Goal: Transaction & Acquisition: Purchase product/service

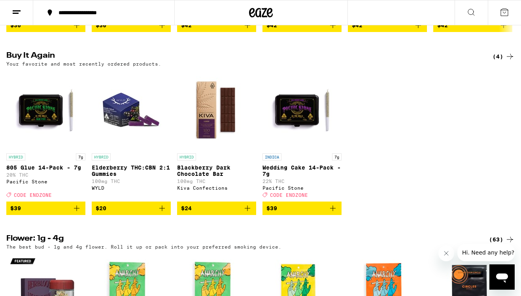
scroll to position [430, 0]
click at [76, 213] on icon "Add to bag" at bounding box center [76, 208] width 9 height 9
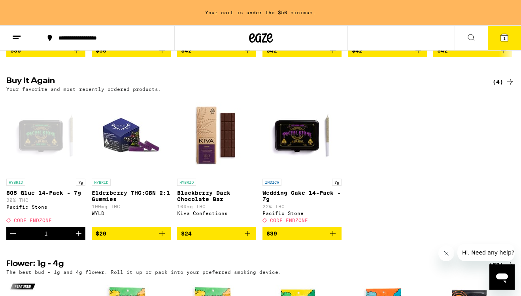
click at [78, 237] on icon "Increment" at bounding box center [79, 234] width 6 height 6
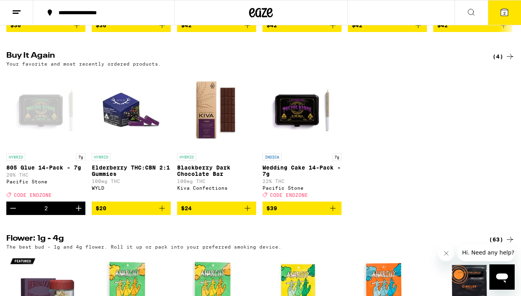
click at [80, 211] on icon "Increment" at bounding box center [79, 209] width 6 height 6
click at [164, 213] on icon "Add to bag" at bounding box center [161, 208] width 9 height 9
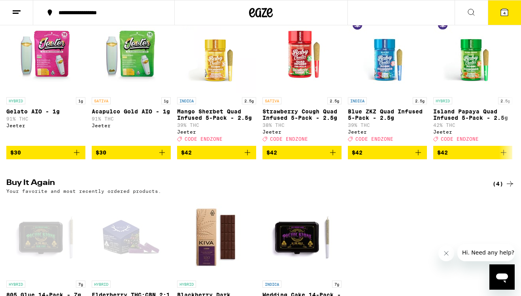
scroll to position [209, 0]
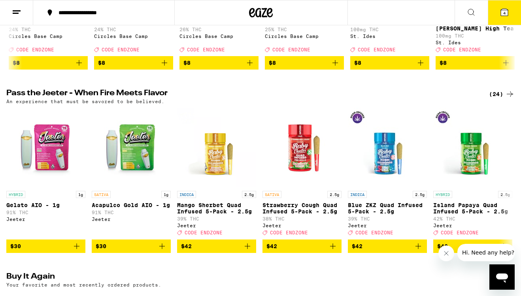
click at [499, 13] on button "4" at bounding box center [504, 12] width 33 height 25
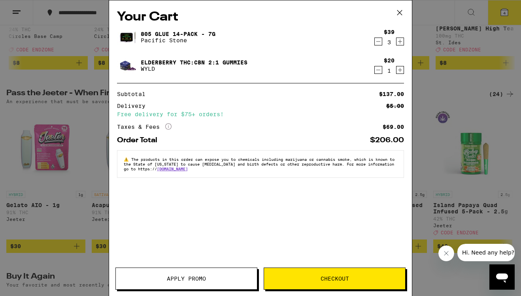
click at [187, 281] on span "Apply Promo" at bounding box center [186, 279] width 39 height 6
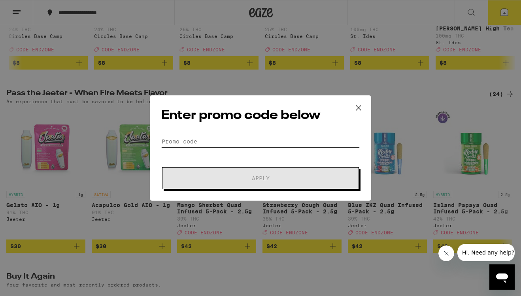
click at [203, 138] on input "Promo Code" at bounding box center [260, 142] width 199 height 12
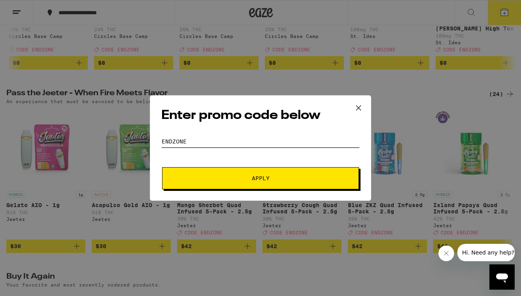
type input "endzone"
click at [266, 184] on button "Apply" at bounding box center [260, 178] width 197 height 22
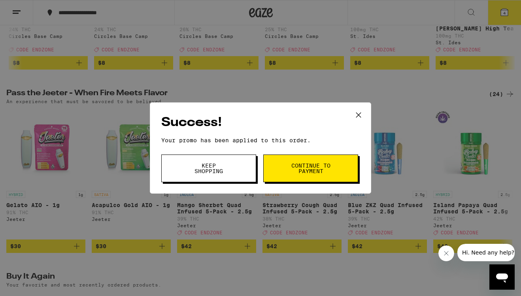
click at [303, 174] on span "Continue to payment" at bounding box center [311, 168] width 40 height 11
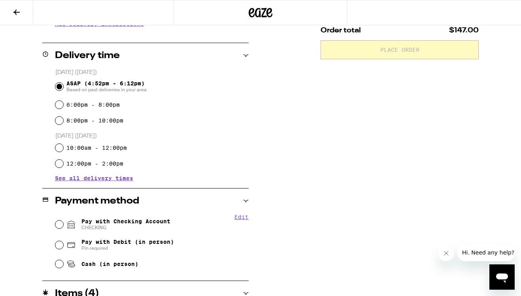
scroll to position [186, 0]
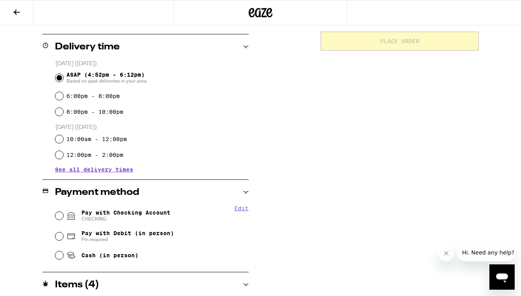
click at [58, 216] on input "Pay with Checking Account CHECKING" at bounding box center [59, 216] width 8 height 8
radio input "true"
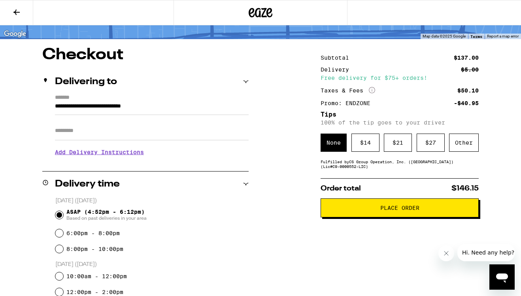
scroll to position [39, 0]
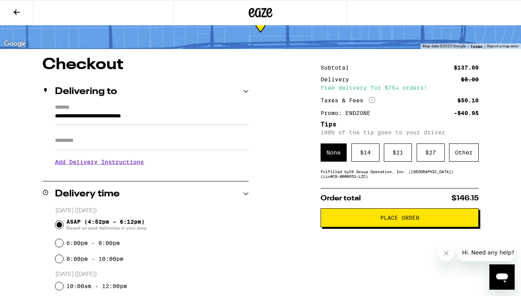
click at [391, 221] on span "Place Order" at bounding box center [400, 218] width 39 height 6
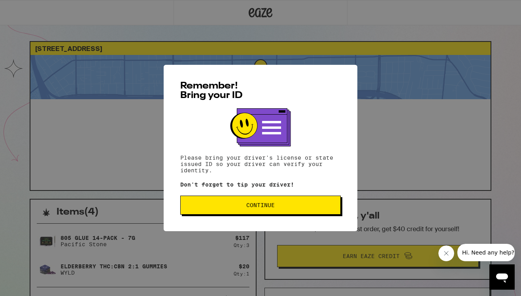
click at [255, 205] on span "Continue" at bounding box center [260, 206] width 28 height 6
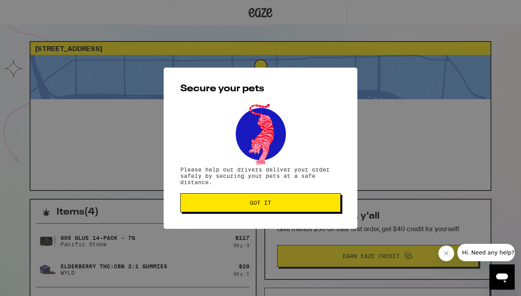
click at [262, 204] on span "Got it" at bounding box center [260, 203] width 21 height 6
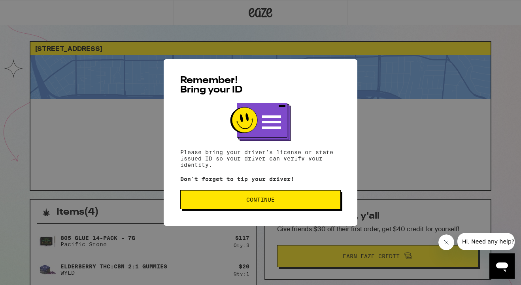
click at [263, 208] on button "Continue" at bounding box center [260, 199] width 161 height 19
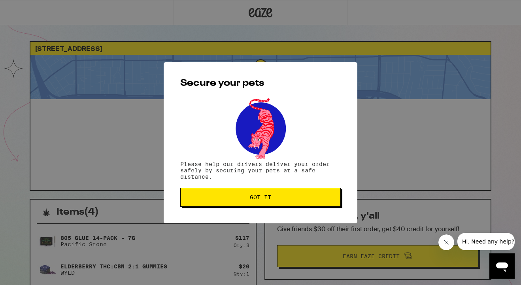
click at [256, 197] on span "Got it" at bounding box center [260, 198] width 21 height 6
